Goal: Download file/media

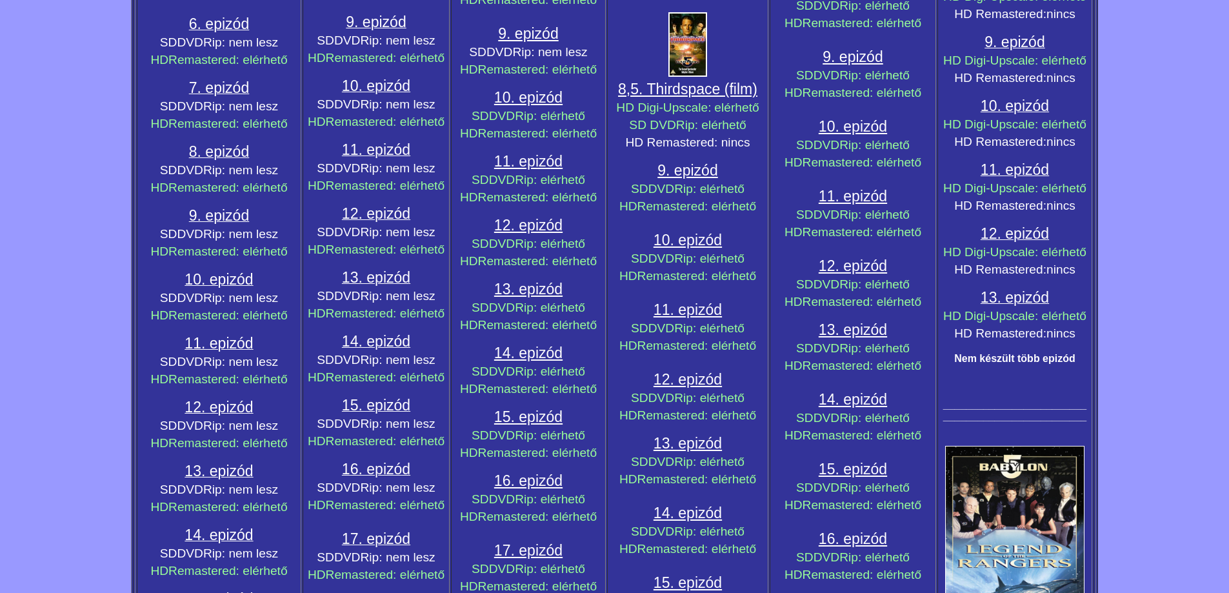
scroll to position [1075, 0]
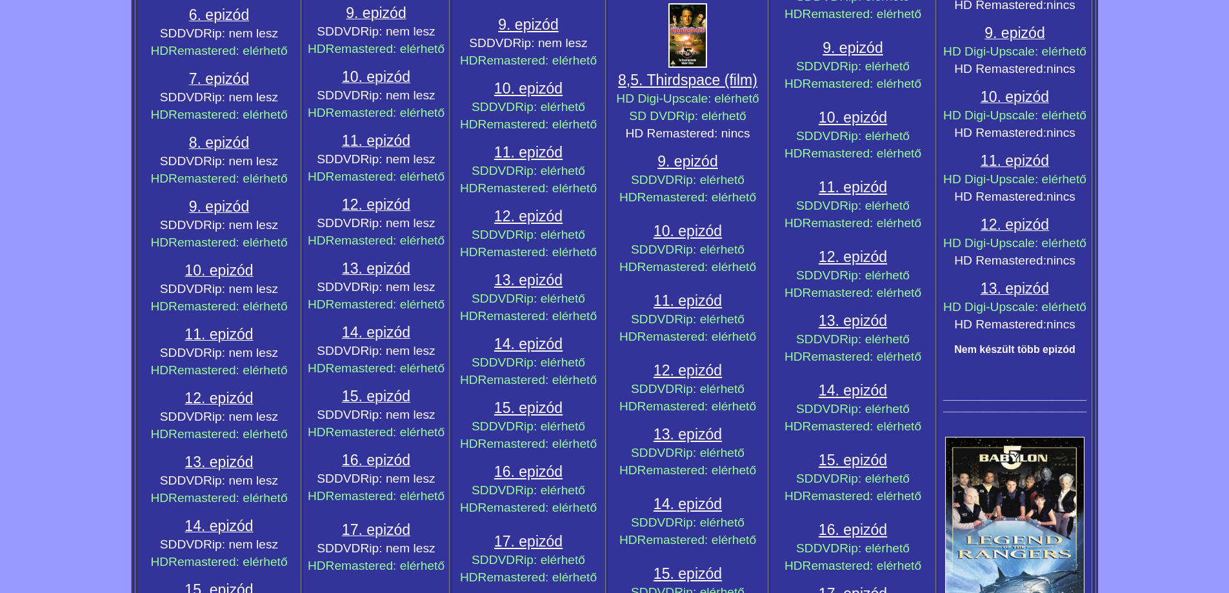
click at [843, 393] on span "14. epizód" at bounding box center [853, 390] width 68 height 17
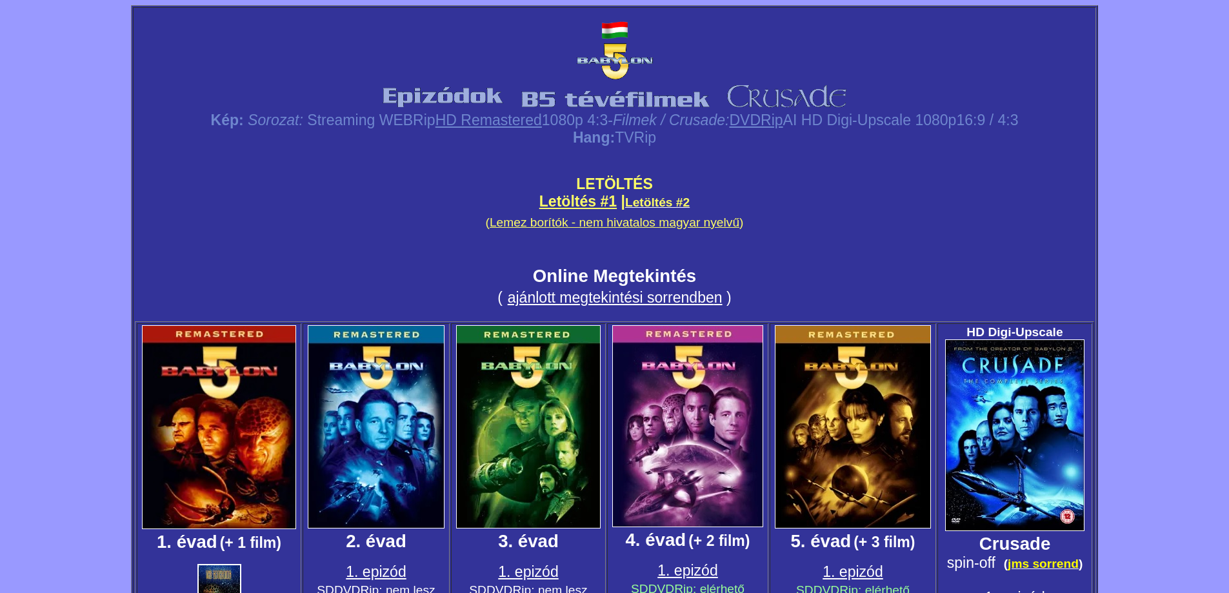
click at [582, 197] on link "Letöltés #1" at bounding box center [577, 201] width 77 height 17
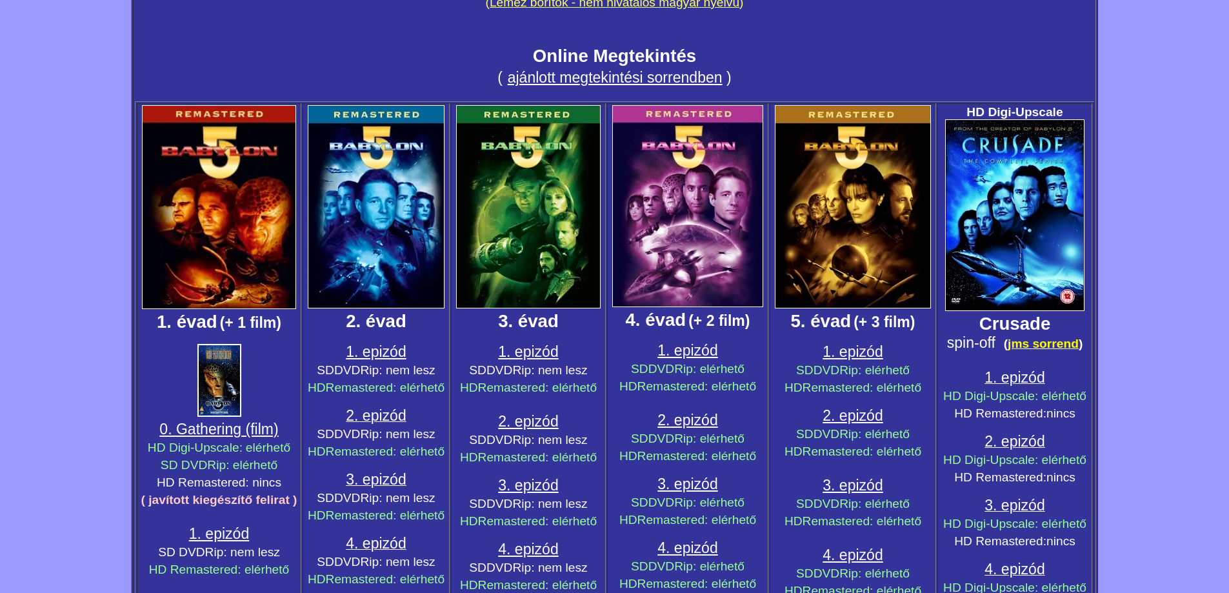
scroll to position [215, 0]
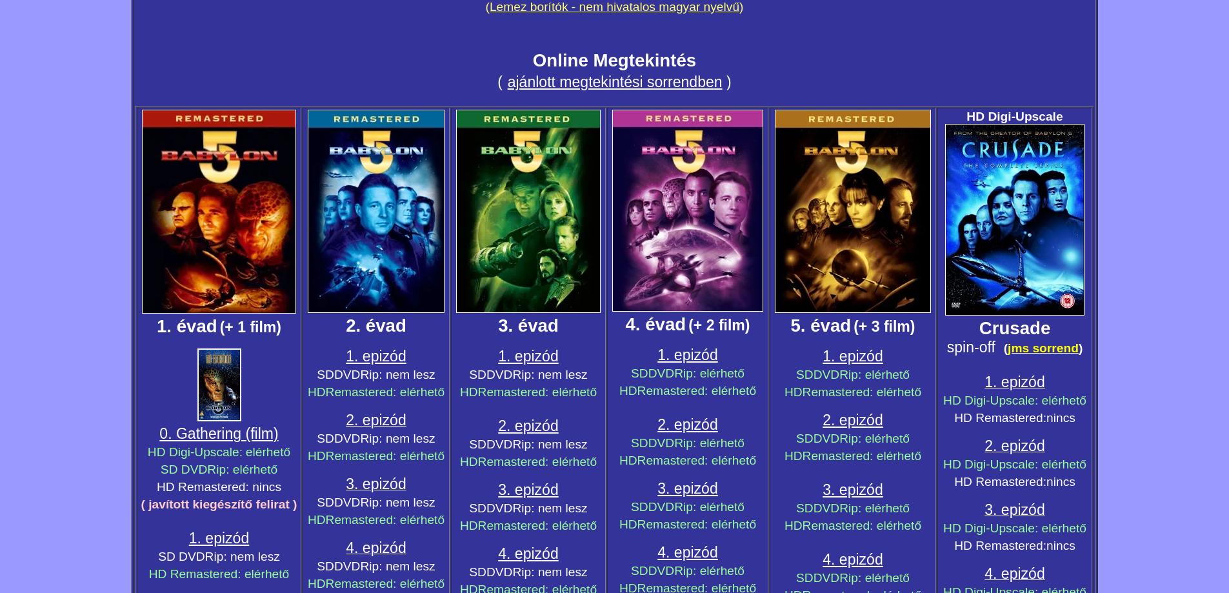
click at [224, 400] on img at bounding box center [219, 384] width 44 height 73
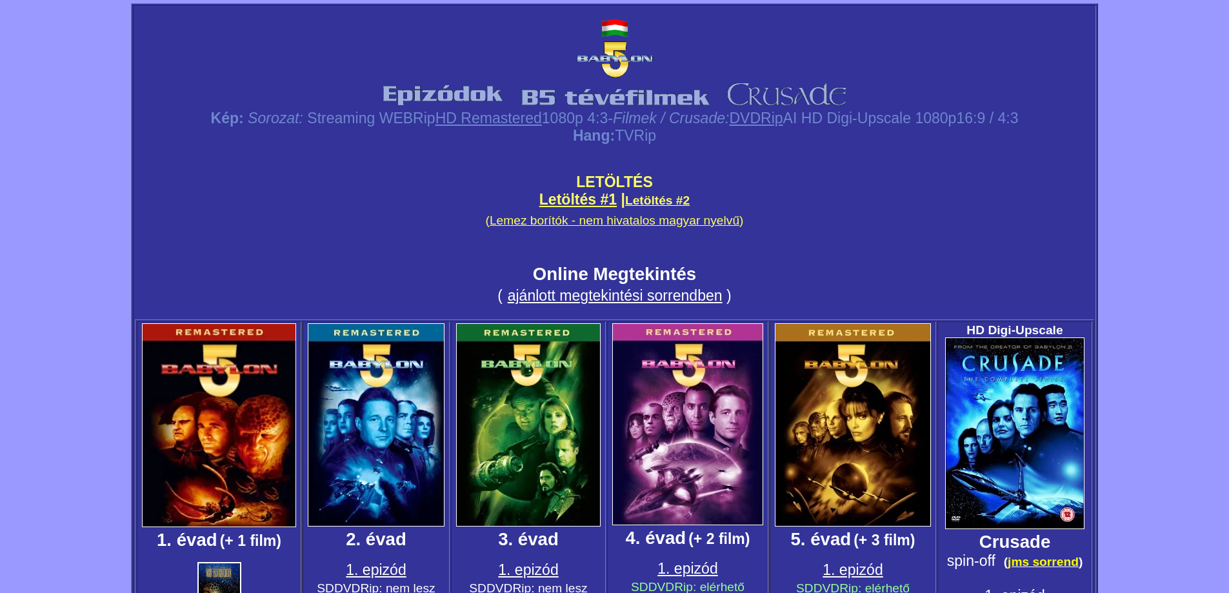
scroll to position [0, 0]
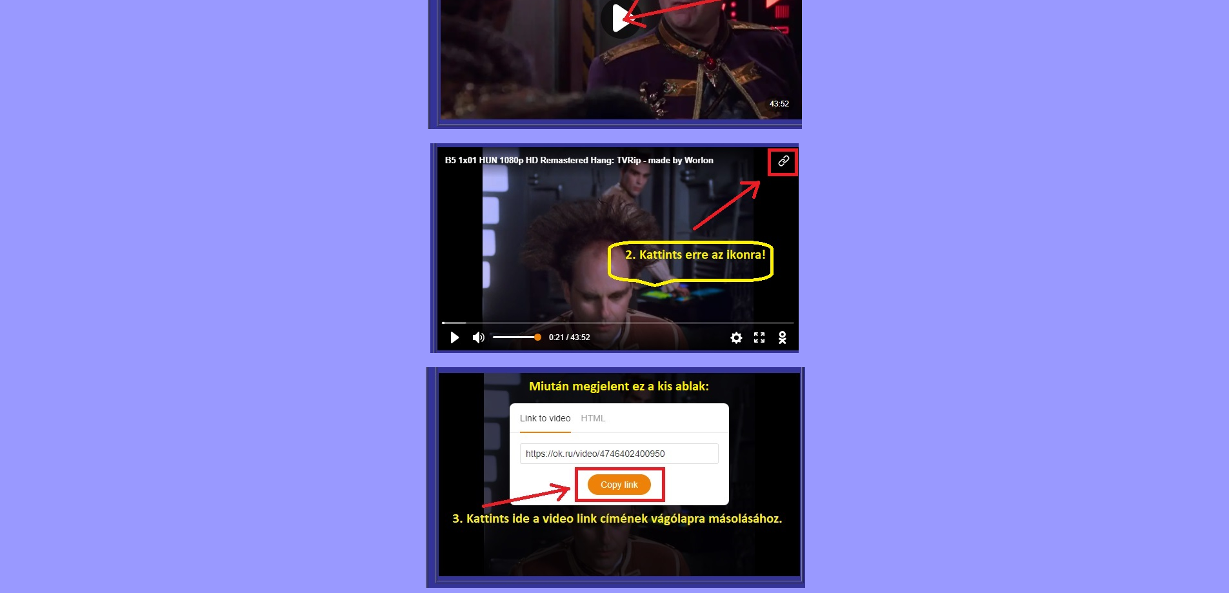
scroll to position [1048, 0]
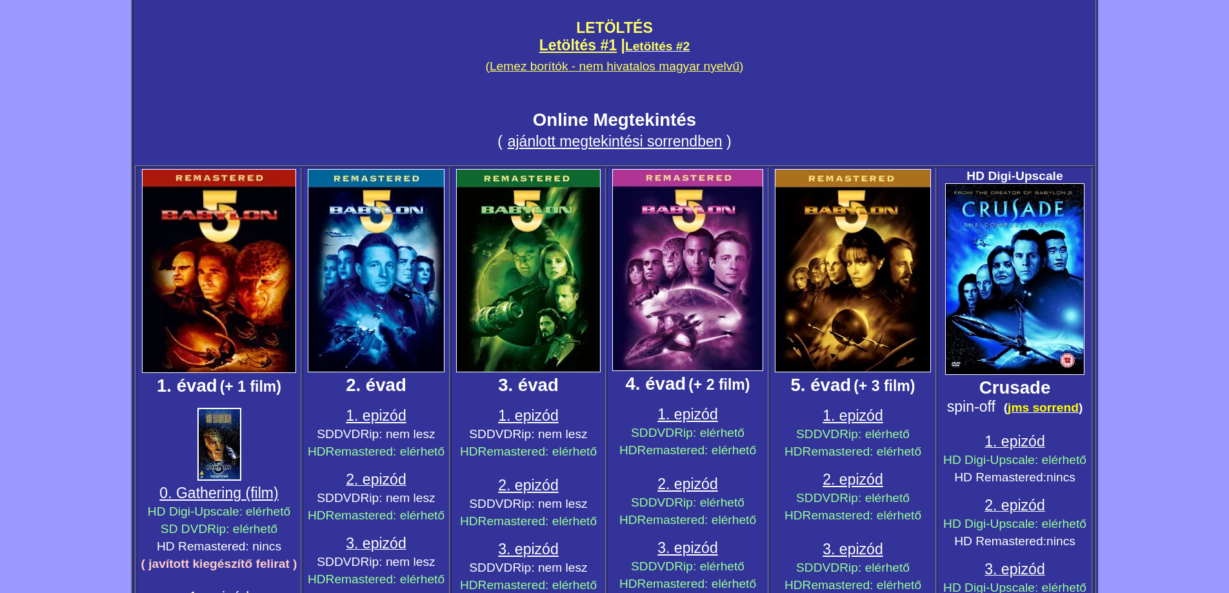
scroll to position [323, 0]
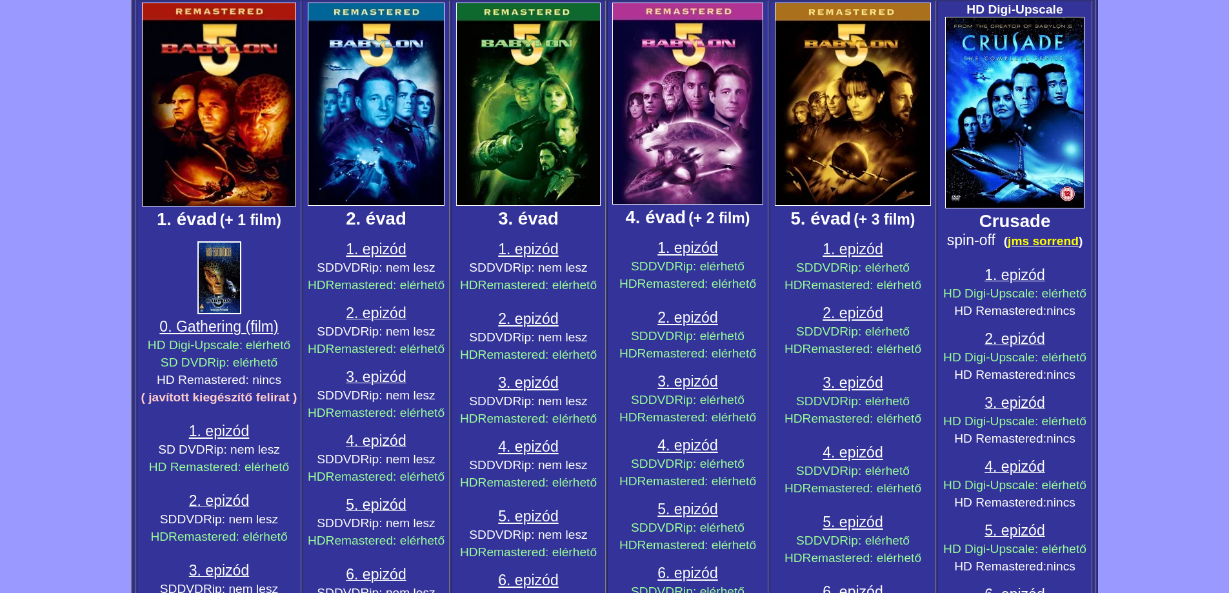
click at [254, 324] on span "0. Gathering (film)" at bounding box center [218, 326] width 119 height 17
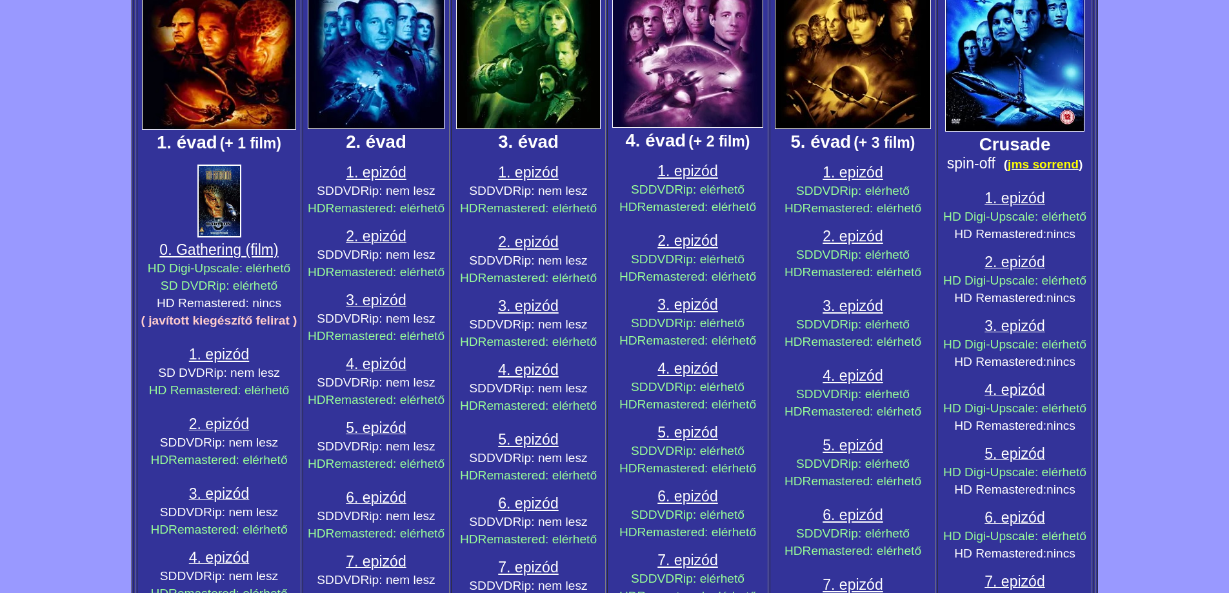
scroll to position [430, 0]
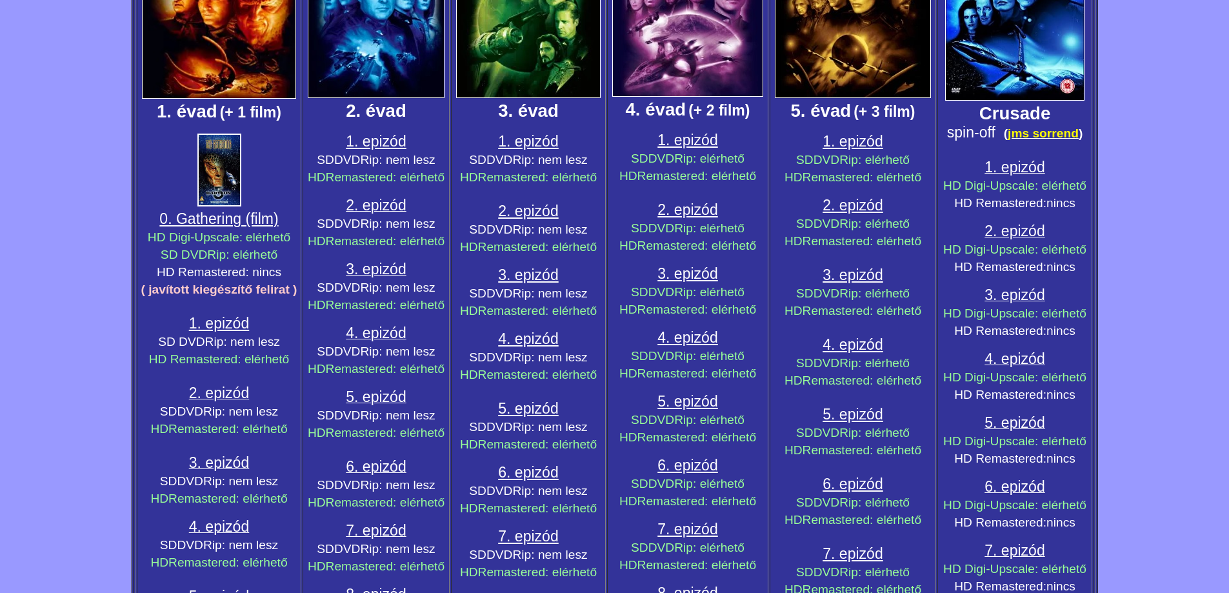
click at [228, 323] on span "1. epizód" at bounding box center [219, 323] width 60 height 17
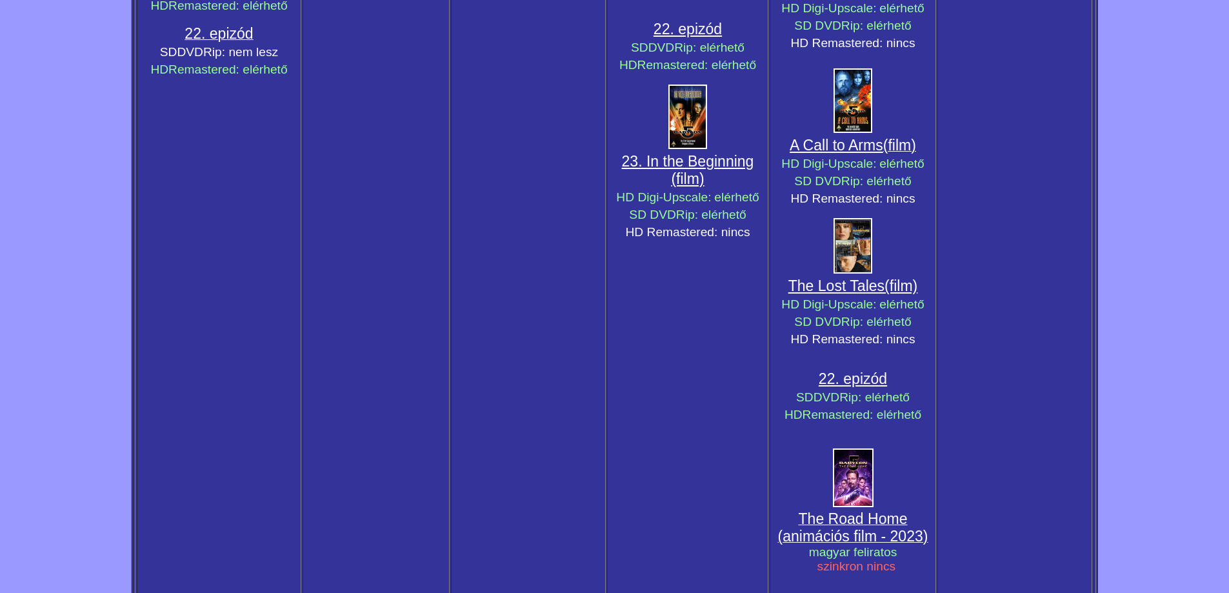
scroll to position [2150, 0]
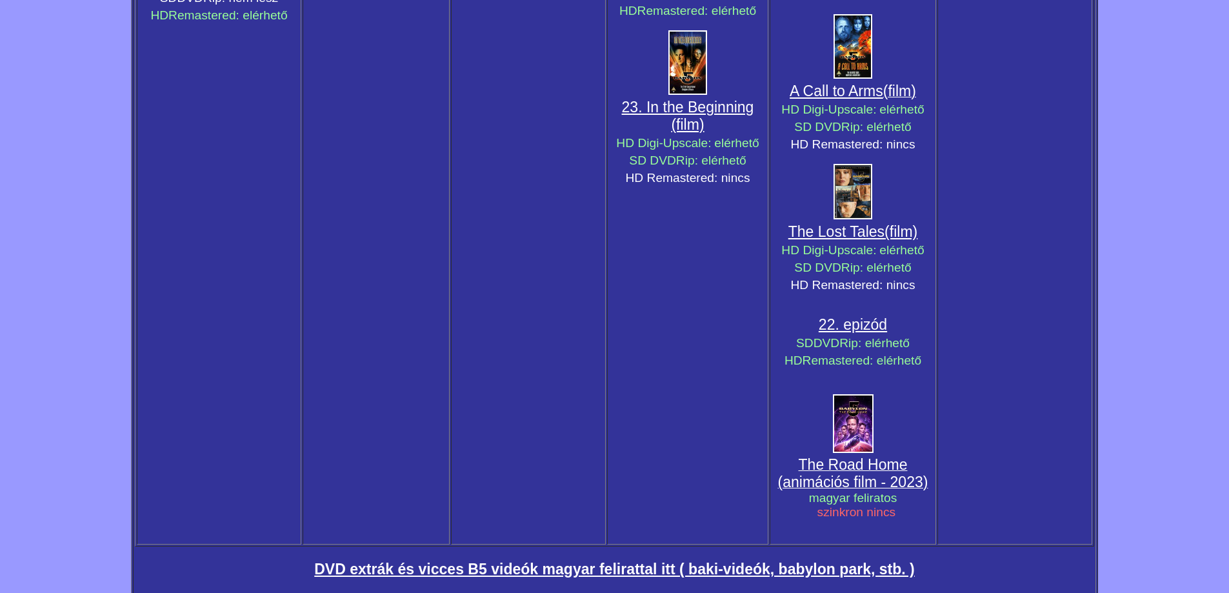
click at [869, 481] on span "The Road Home (animációs film - 2023)" at bounding box center [853, 473] width 150 height 34
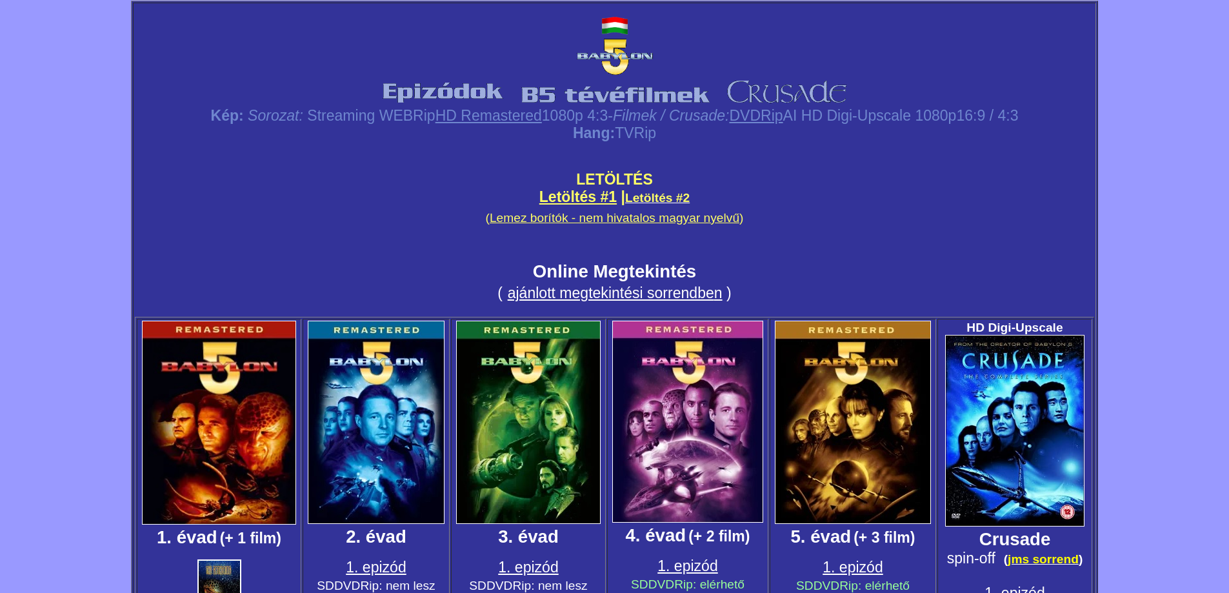
scroll to position [0, 0]
